Goal: Check status: Check status

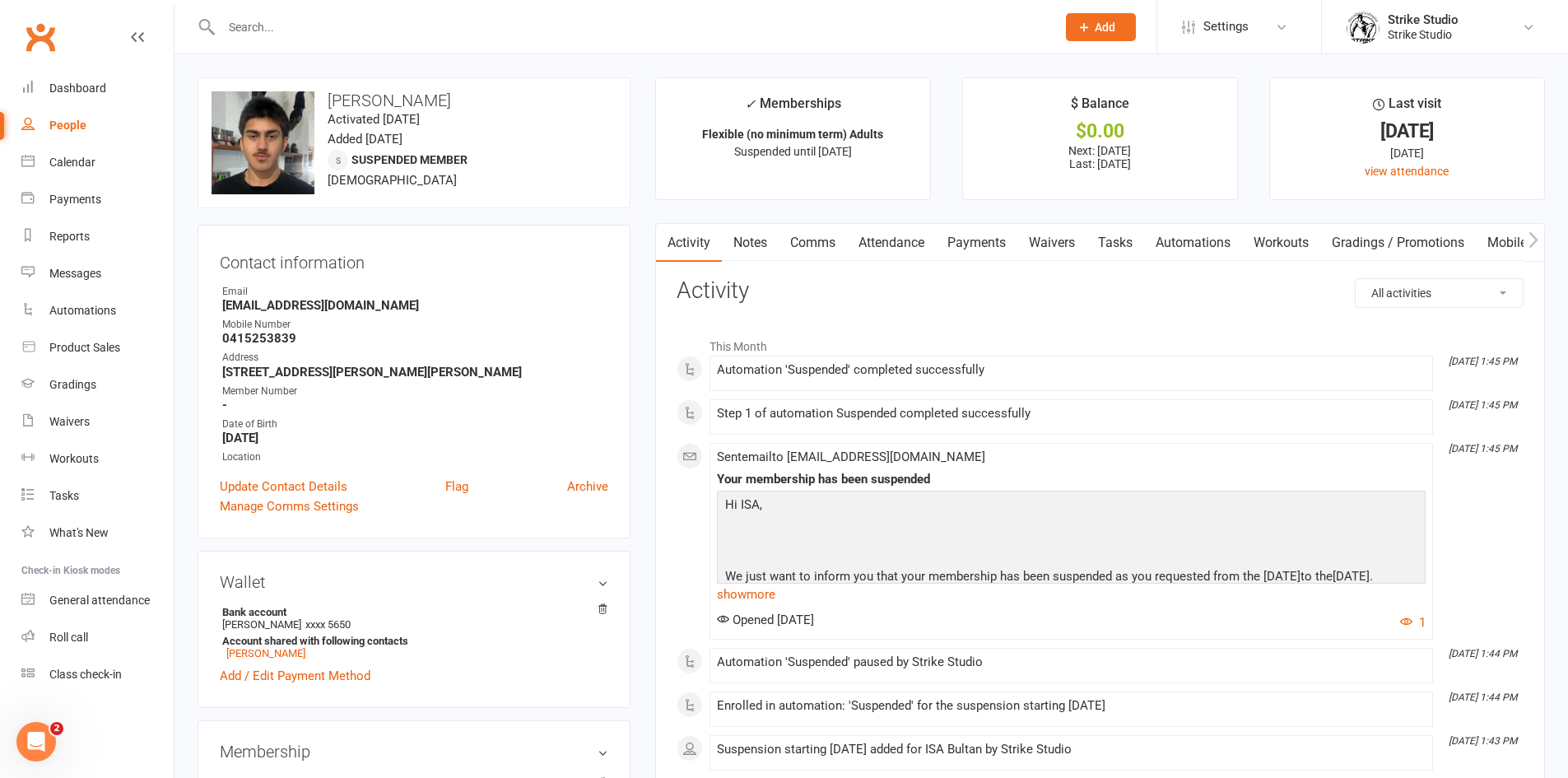
click at [975, 240] on link "Payments" at bounding box center [977, 243] width 82 height 38
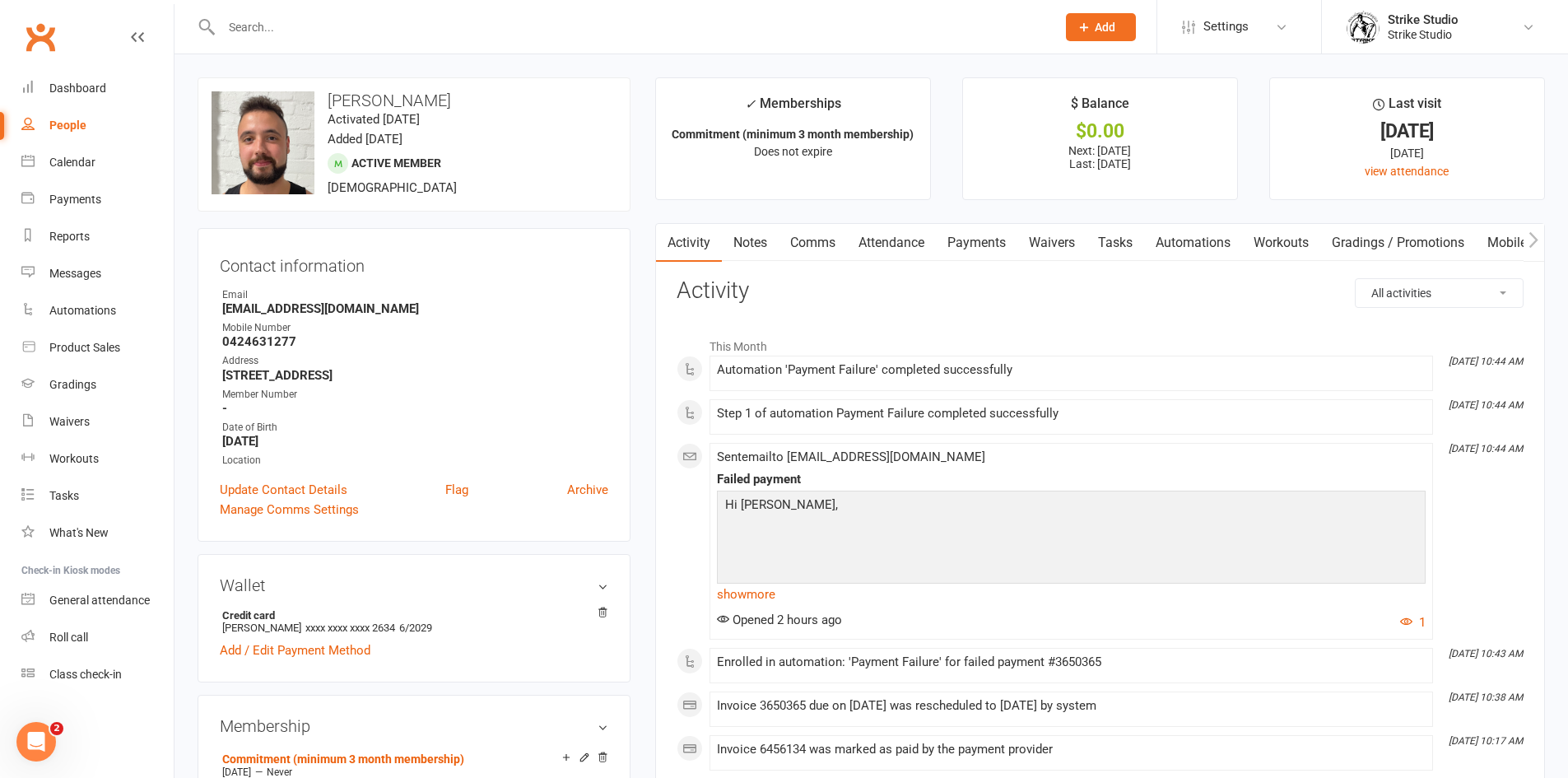
click at [973, 240] on link "Payments" at bounding box center [977, 243] width 82 height 38
